Goal: Transaction & Acquisition: Purchase product/service

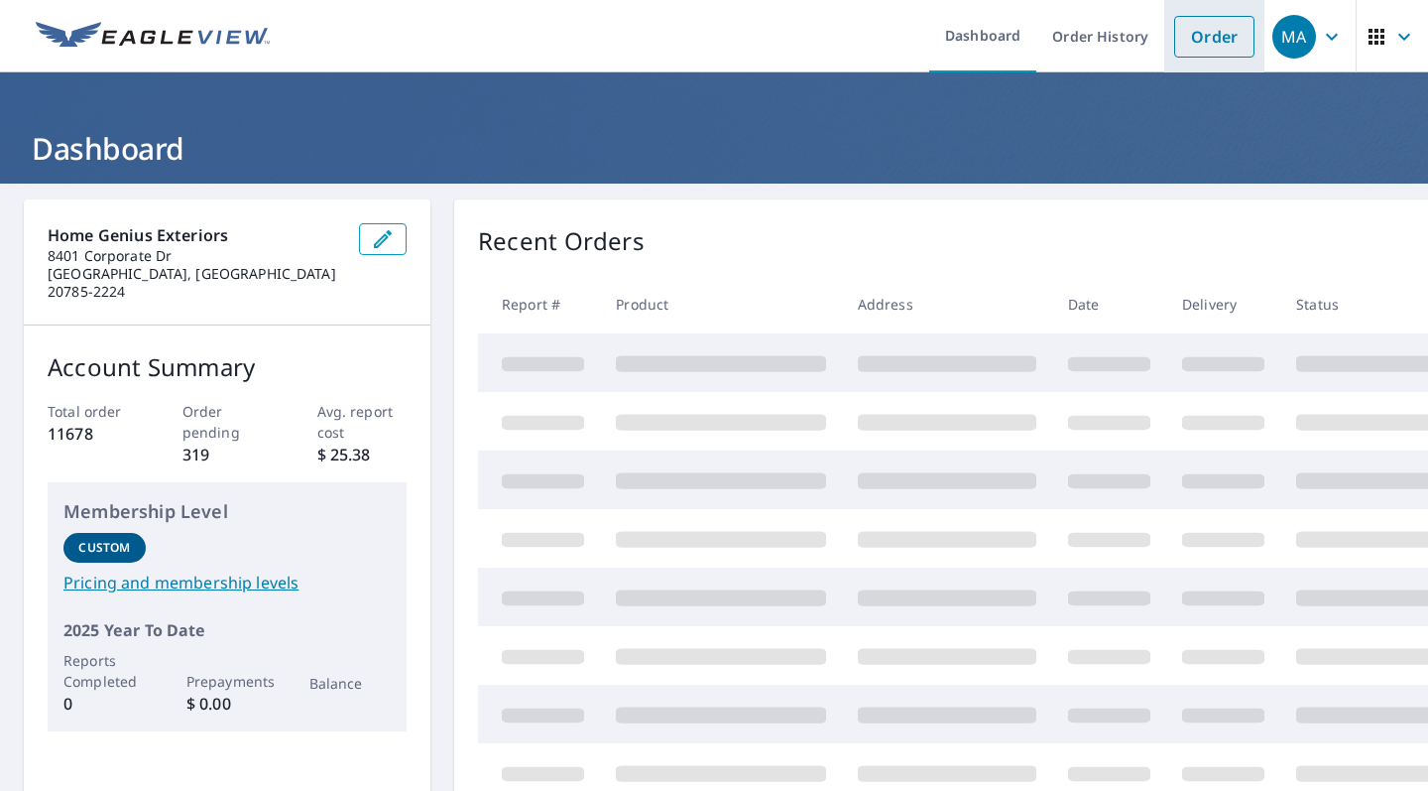
click at [1193, 46] on link "Order" at bounding box center [1214, 37] width 80 height 42
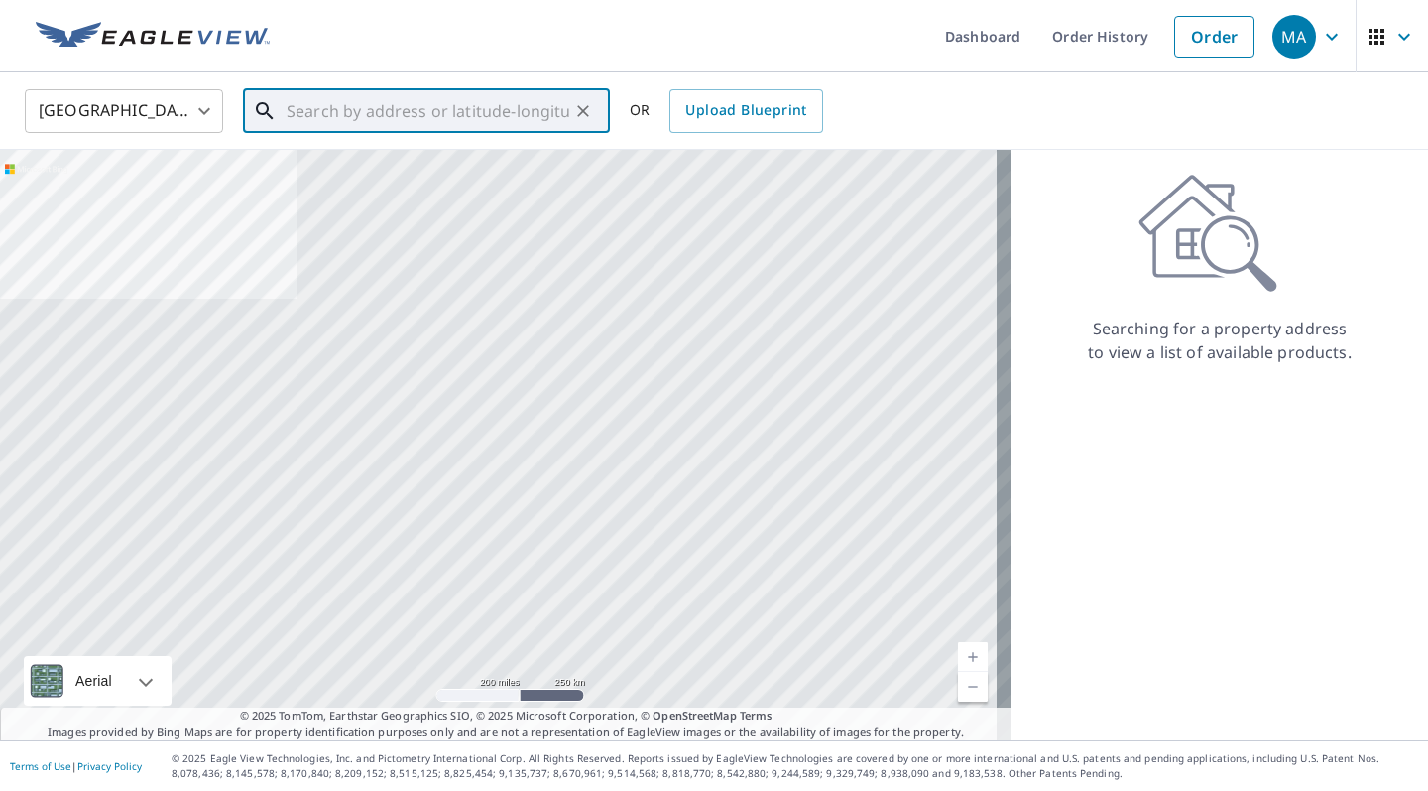
click at [416, 115] on input "text" at bounding box center [428, 111] width 283 height 56
paste input "[STREET_ADDRESS]"
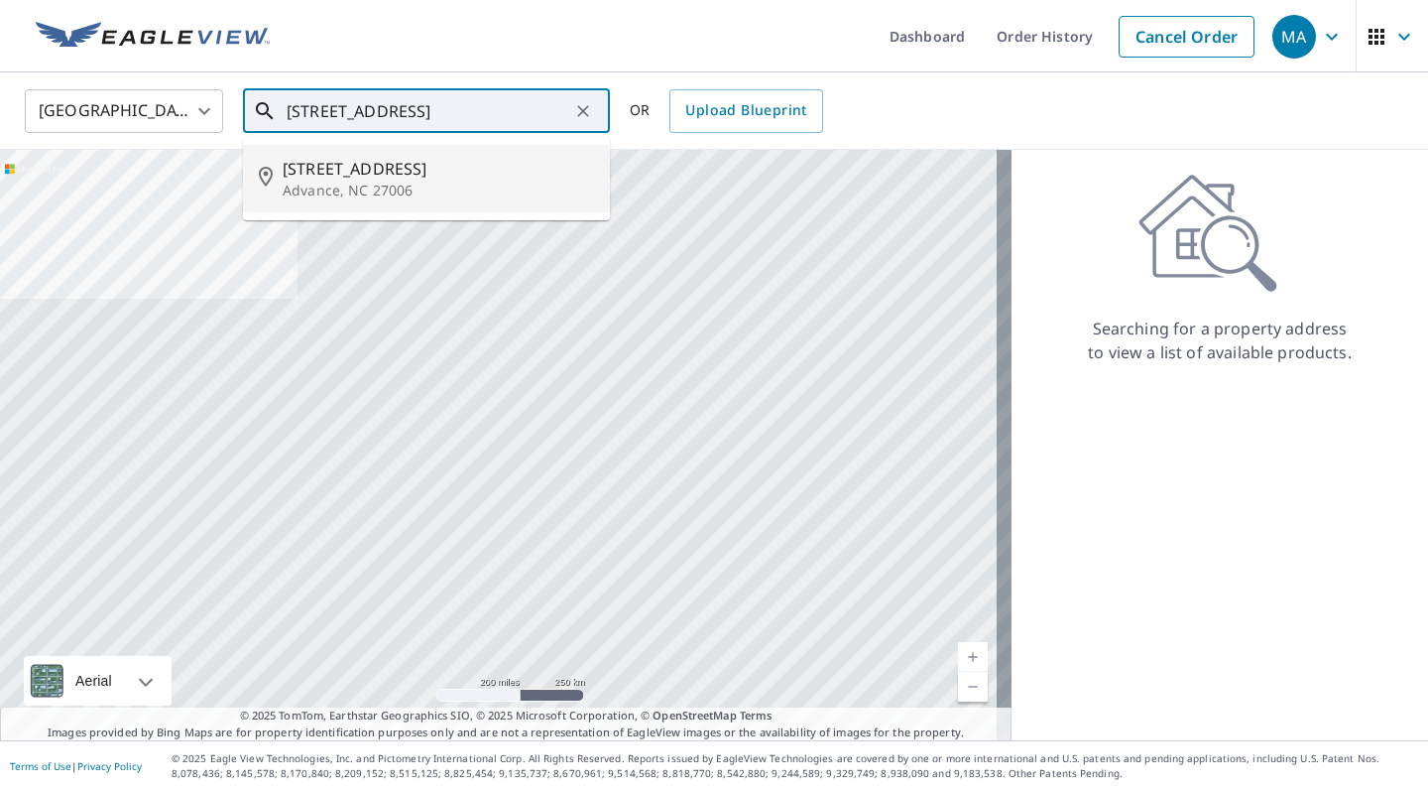
click at [439, 181] on p "Advance, NC 27006" at bounding box center [438, 191] width 311 height 20
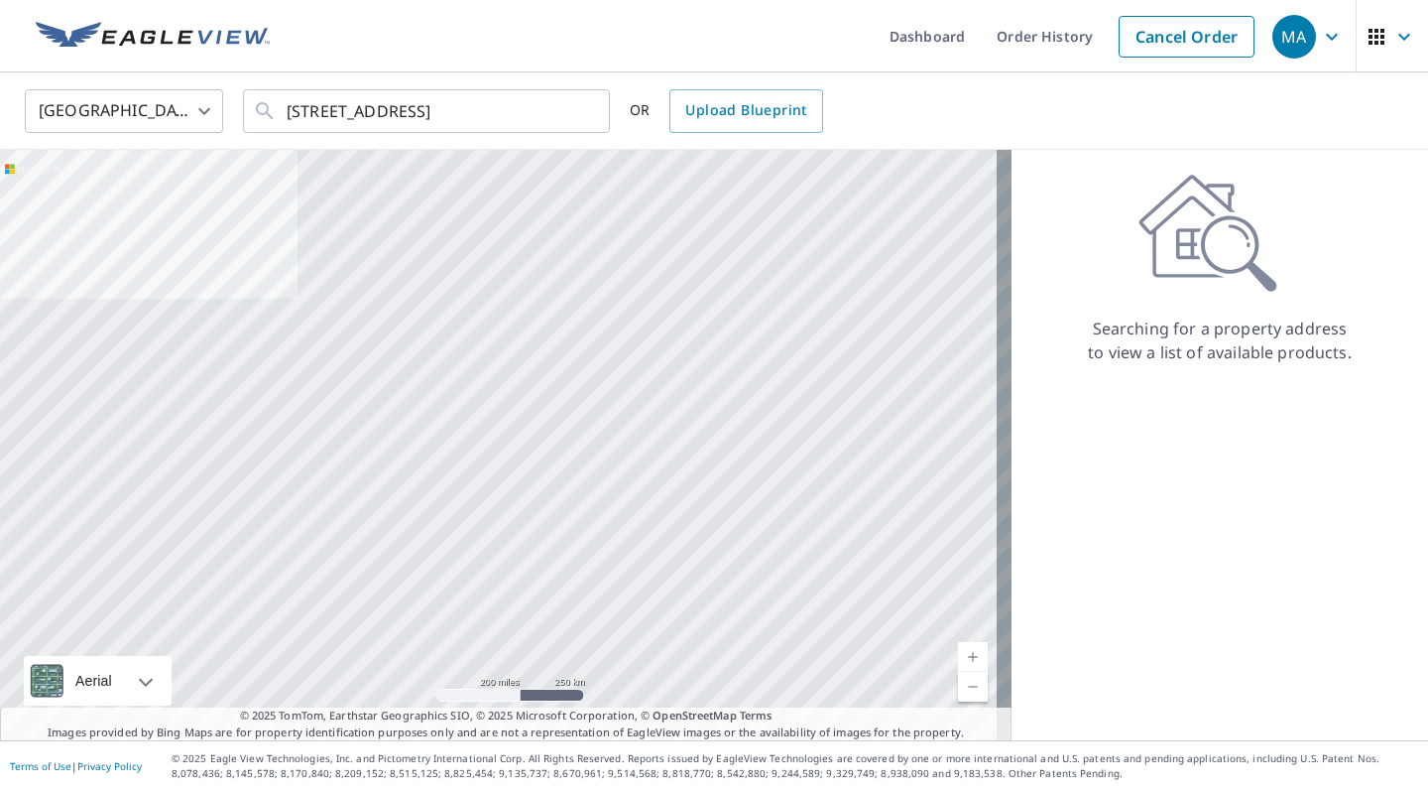
type input "[STREET_ADDRESS]"
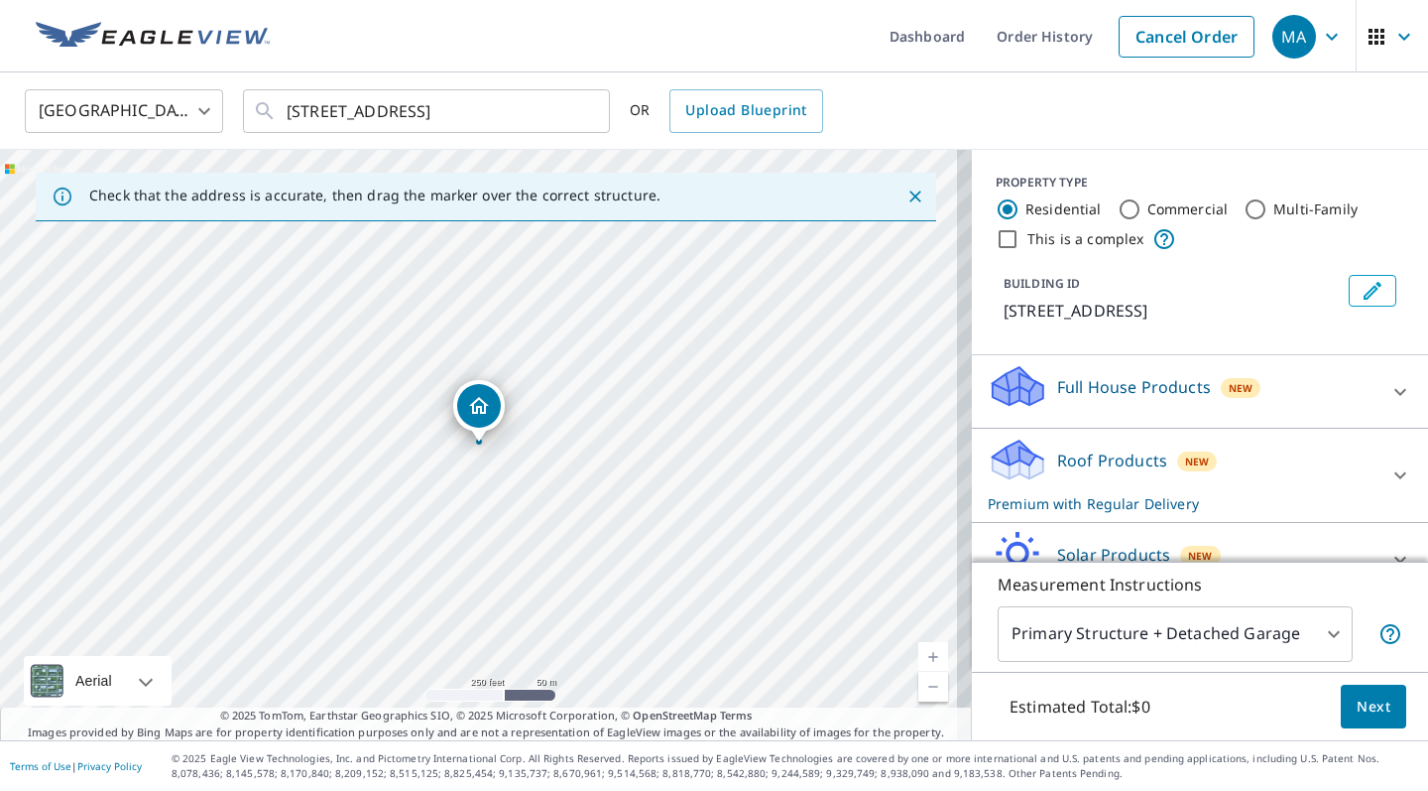
click at [1304, 633] on body "MA MA Dashboard Order History Cancel Order MA [GEOGRAPHIC_DATA] [GEOGRAPHIC_DAT…" at bounding box center [714, 395] width 1428 height 791
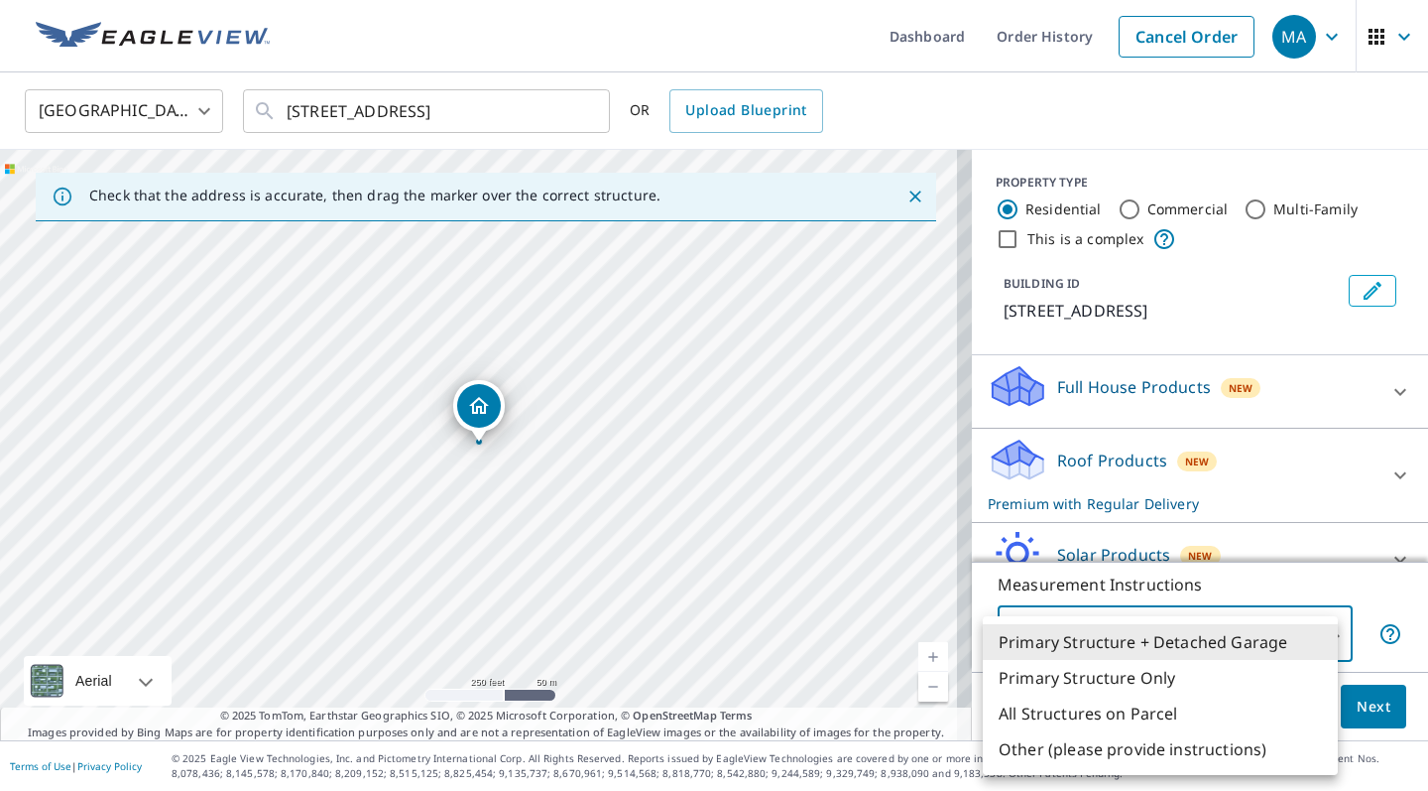
click at [1207, 684] on li "Primary Structure Only" at bounding box center [1160, 678] width 355 height 36
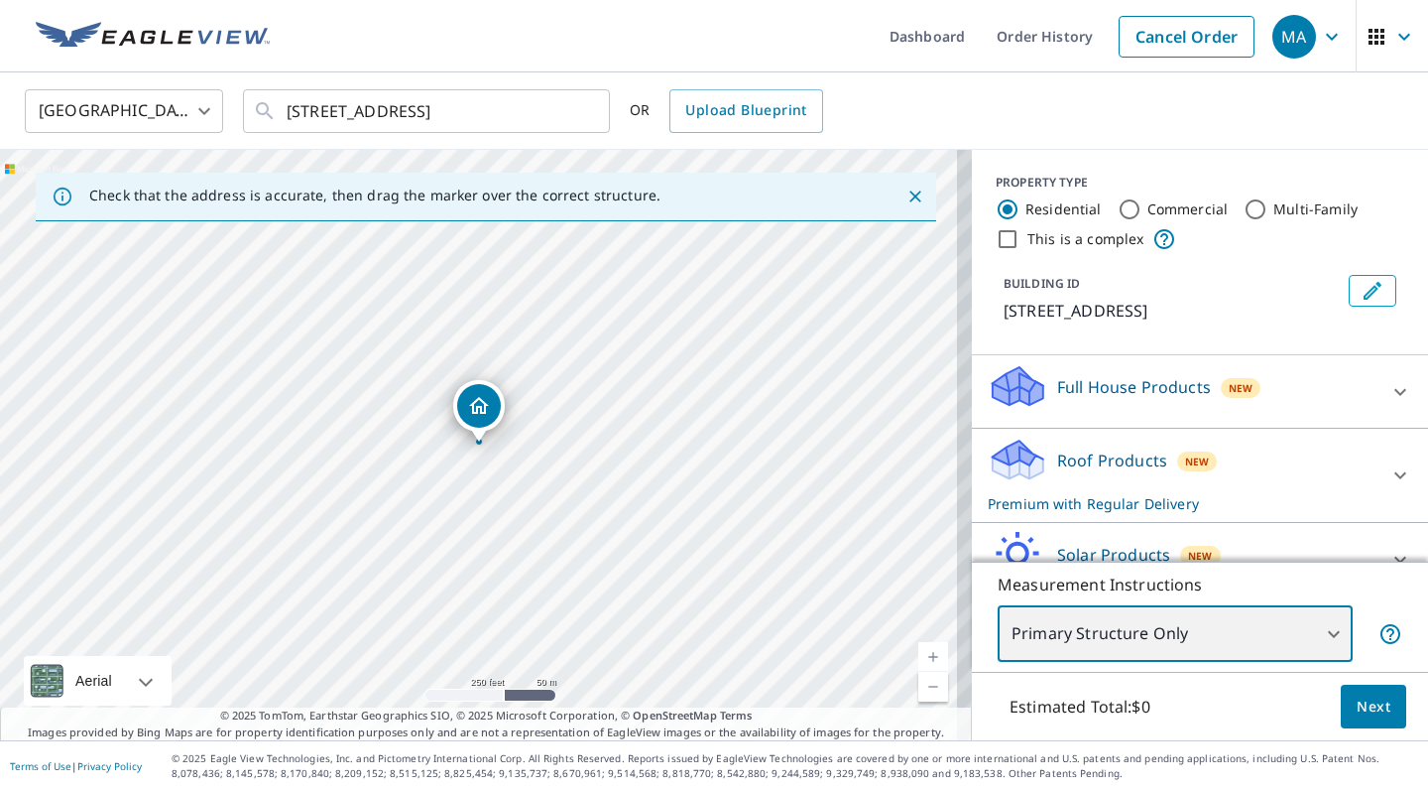
type input "2"
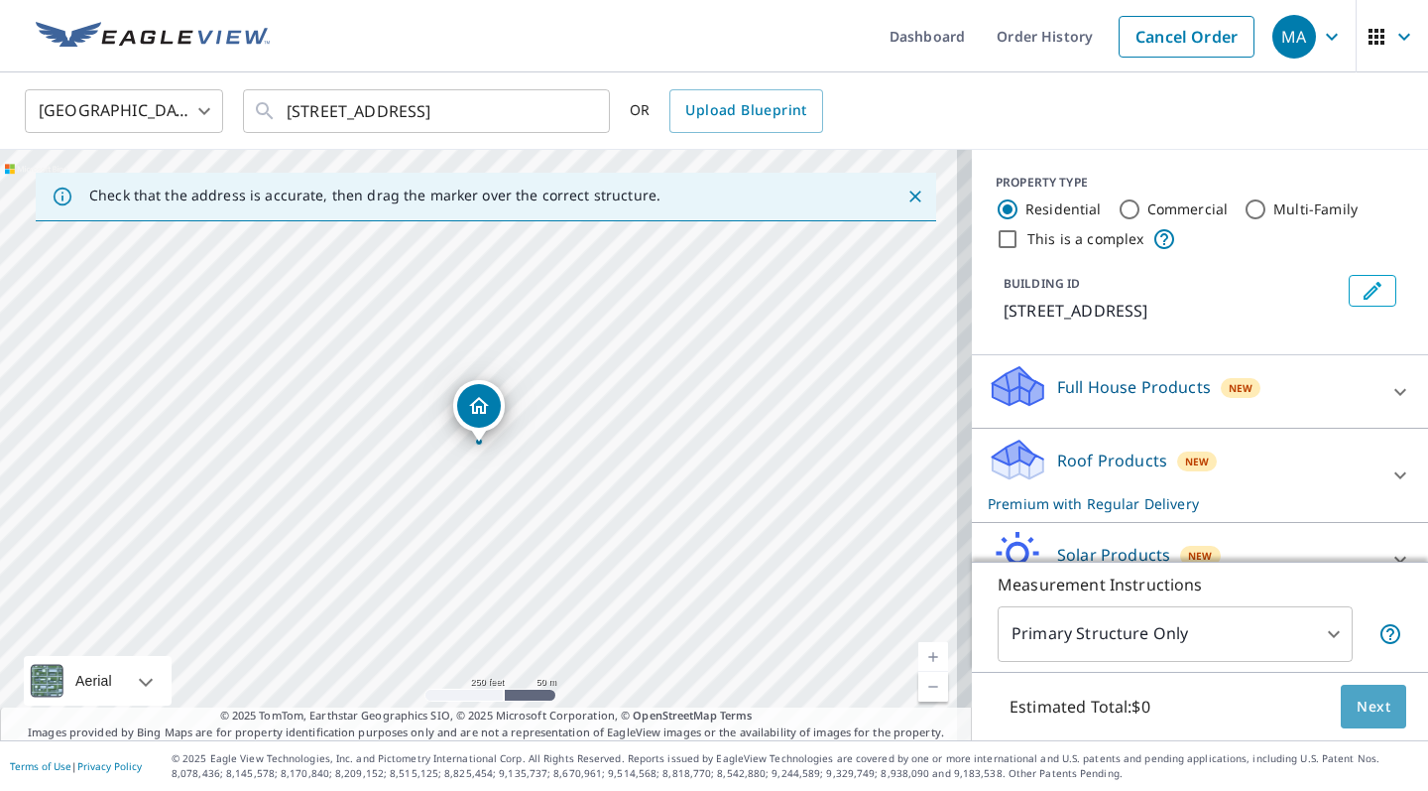
click at [1372, 704] on span "Next" at bounding box center [1374, 706] width 34 height 25
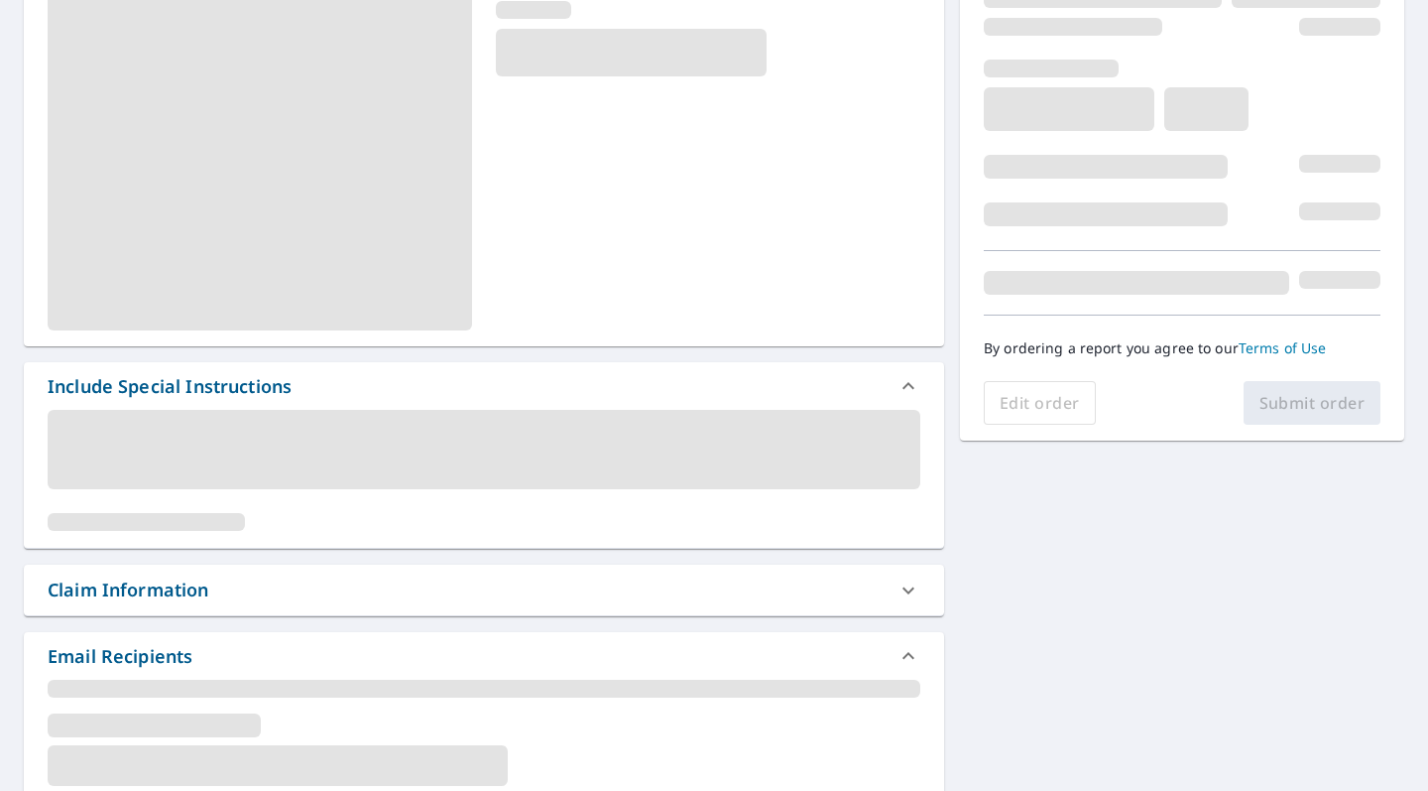
scroll to position [319, 0]
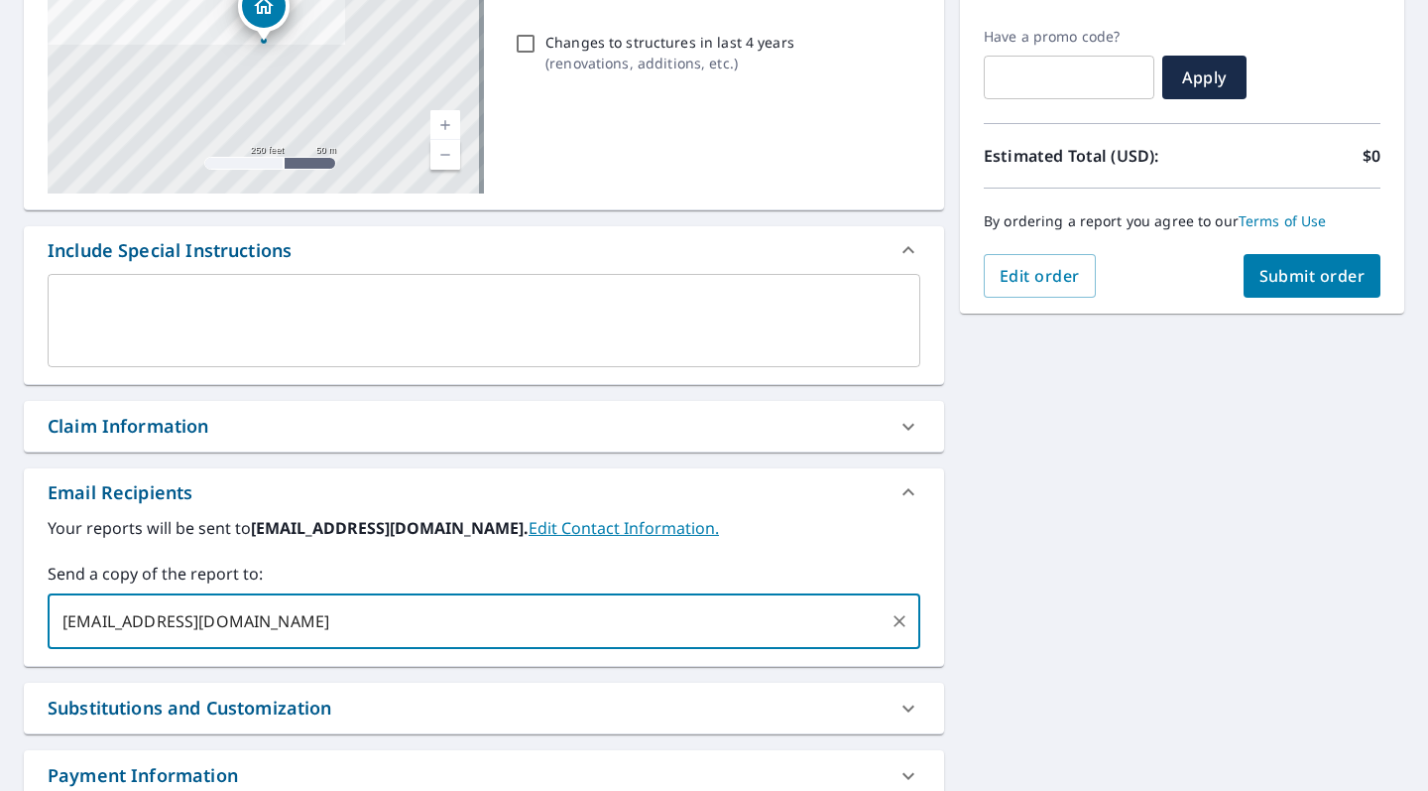
type input "[EMAIL_ADDRESS][DOMAIN_NAME]"
checkbox input "true"
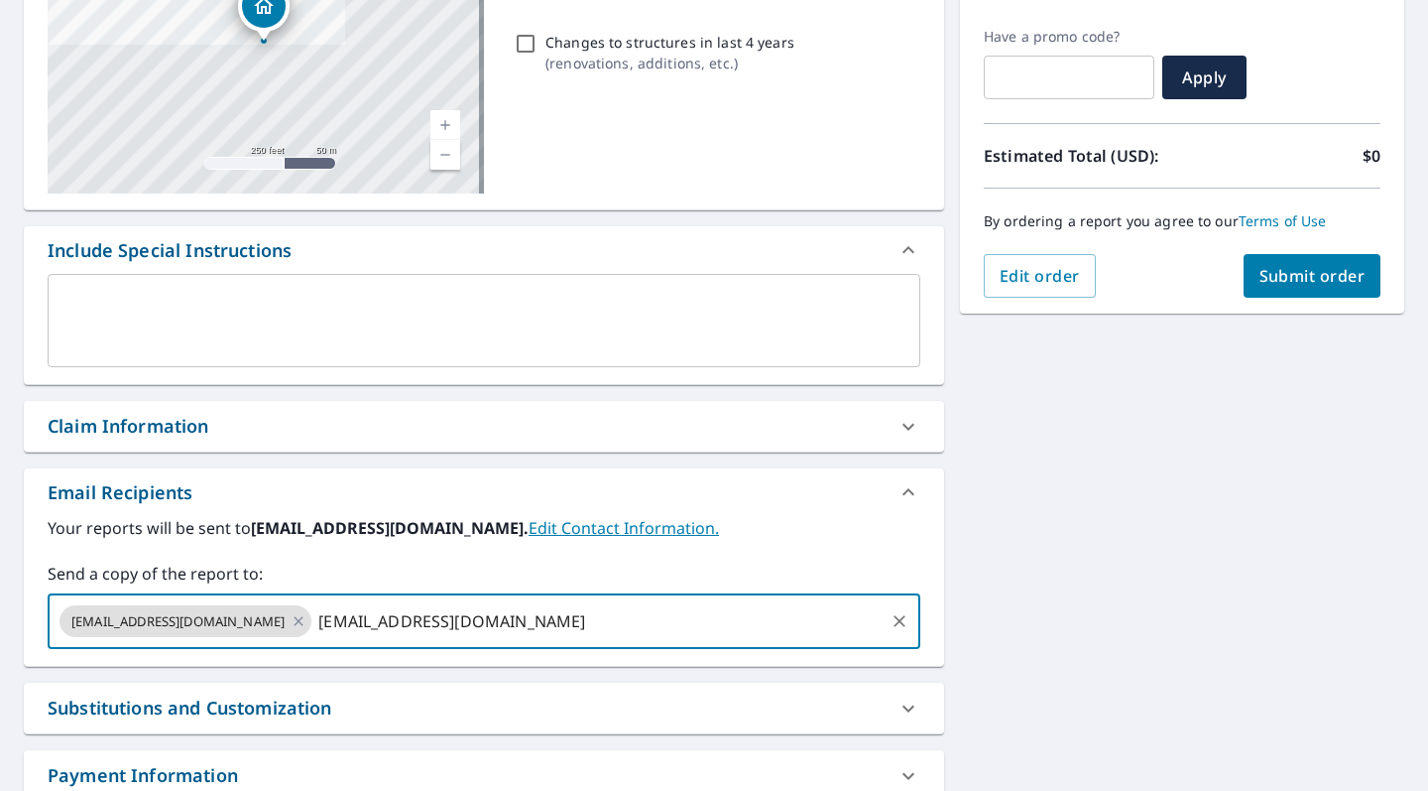
type input "[EMAIL_ADDRESS][DOMAIN_NAME]"
click at [1315, 283] on span "Submit order" at bounding box center [1313, 276] width 106 height 22
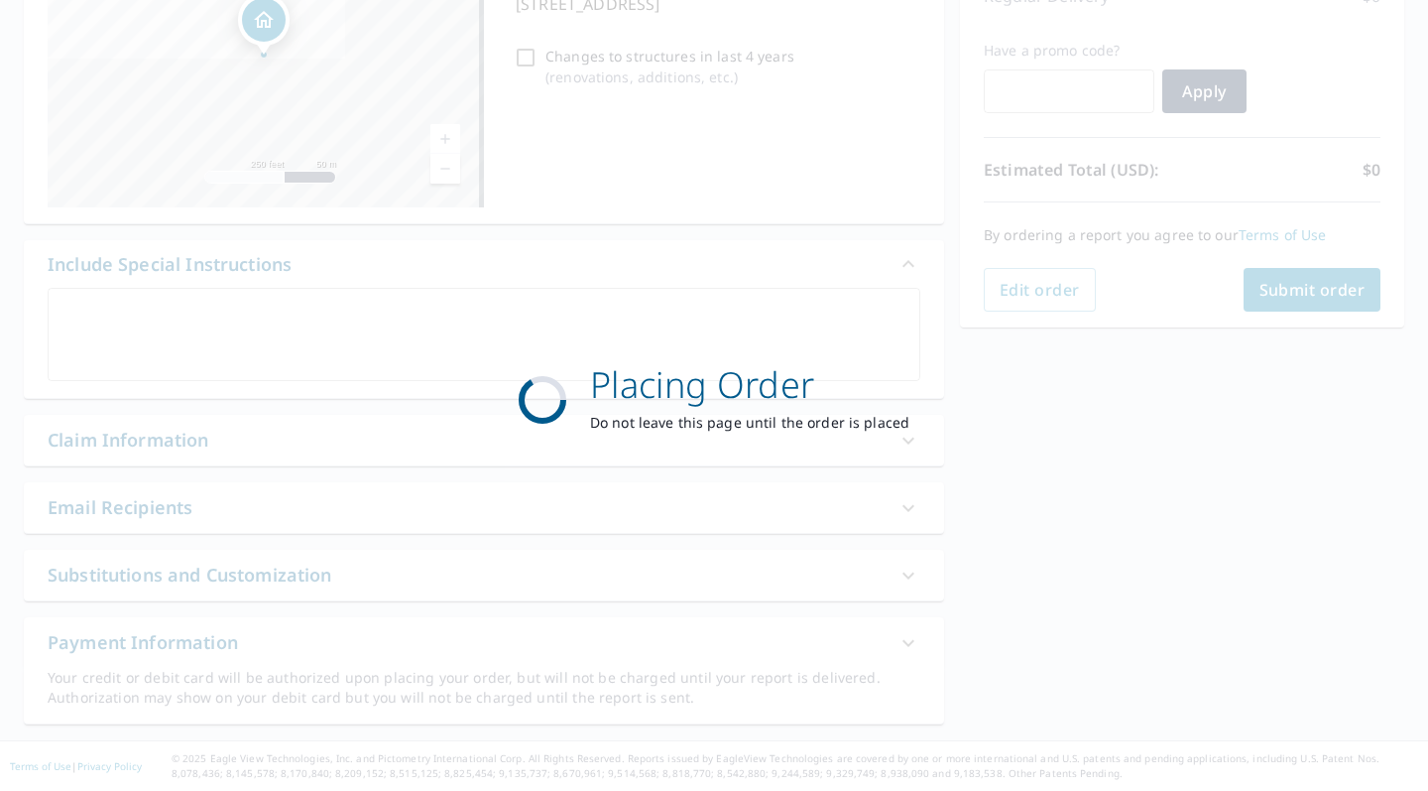
checkbox input "true"
